Goal: Transaction & Acquisition: Download file/media

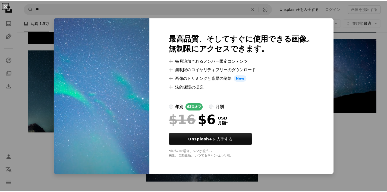
scroll to position [766, 0]
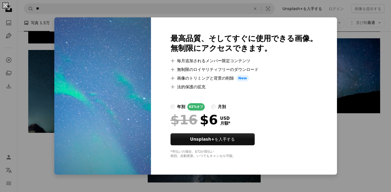
click at [239, 184] on div "An X shape 最高品質、そしてすぐに使用できる画像。 無制限にアクセスできます。 A plus sign 毎月追加されるメンバー限定コンテンツ A p…" at bounding box center [195, 96] width 391 height 192
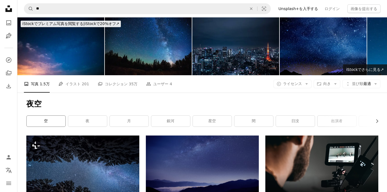
click at [63, 124] on link "空" at bounding box center [46, 121] width 39 height 11
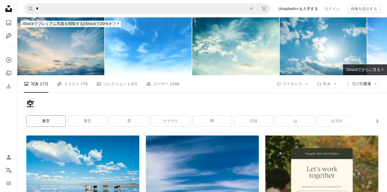
click at [58, 123] on link "夜空" at bounding box center [46, 121] width 39 height 11
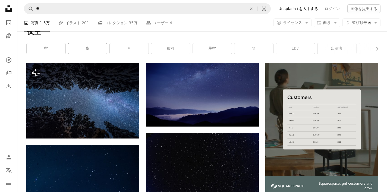
scroll to position [73, 0]
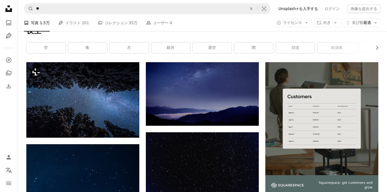
click at [8, 28] on div "Unsplash logo Unsplash ホーム A photo Pen Tool" at bounding box center [8, 22] width 11 height 38
click at [7, 25] on icon "写真" at bounding box center [8, 22] width 5 height 5
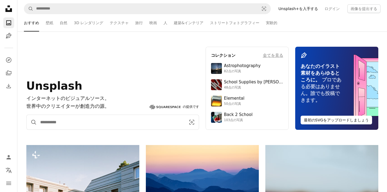
click at [60, 124] on input "サイト内でビジュアルを探す" at bounding box center [111, 122] width 148 height 15
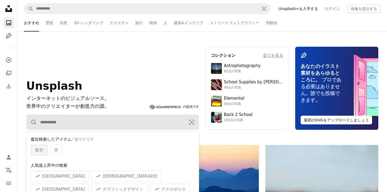
click at [44, 153] on div "夜空" at bounding box center [39, 150] width 17 height 11
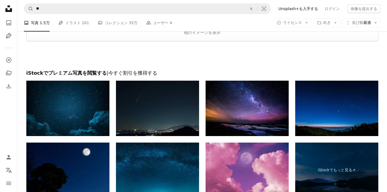
scroll to position [895, 0]
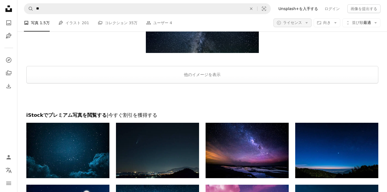
click at [288, 24] on span "ライセンス" at bounding box center [292, 22] width 19 height 4
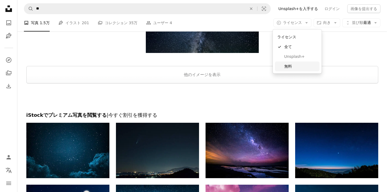
click at [295, 64] on span "無料" at bounding box center [301, 66] width 33 height 5
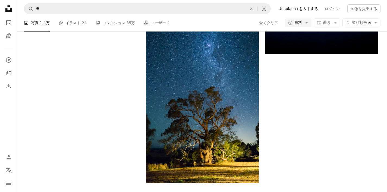
scroll to position [328, 0]
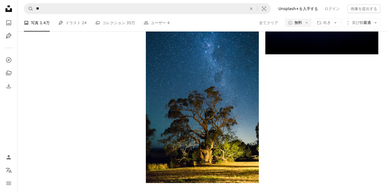
scroll to position [631, 0]
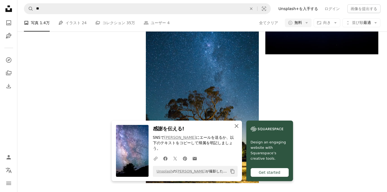
click at [239, 129] on icon "An X shape" at bounding box center [236, 126] width 7 height 7
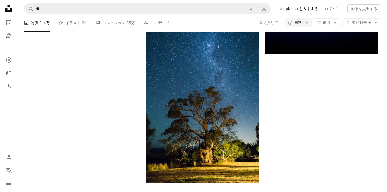
scroll to position [661, 0]
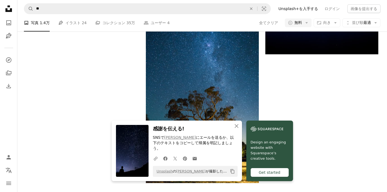
scroll to position [556, 0]
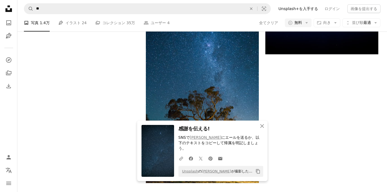
scroll to position [639, 0]
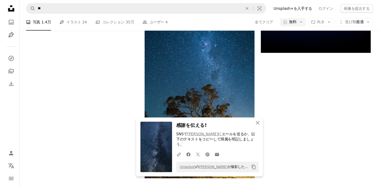
scroll to position [638, 0]
